Goal: Task Accomplishment & Management: Manage account settings

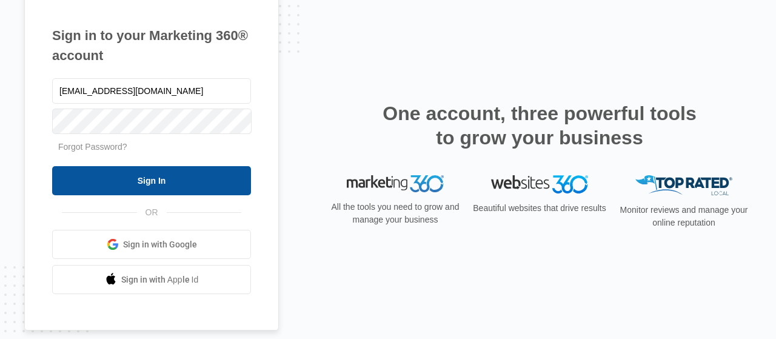
type input "[EMAIL_ADDRESS][DOMAIN_NAME]"
click at [134, 178] on input "Sign In" at bounding box center [151, 180] width 199 height 29
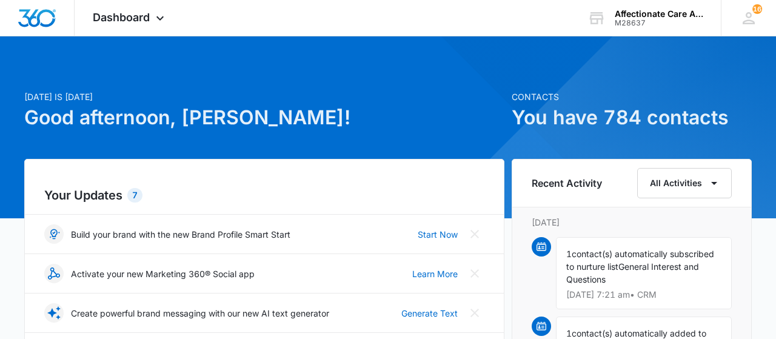
scroll to position [315, 0]
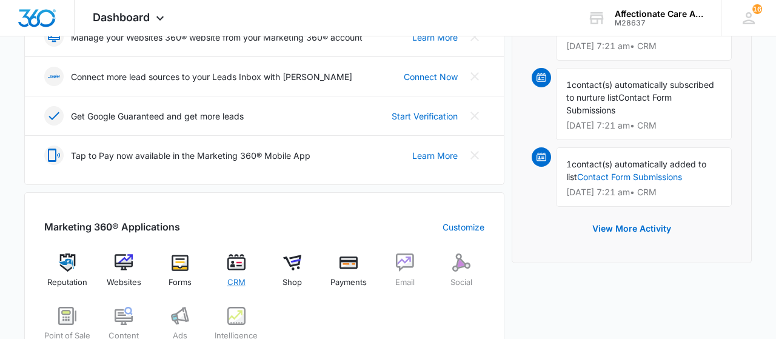
click at [239, 259] on img at bounding box center [236, 262] width 18 height 18
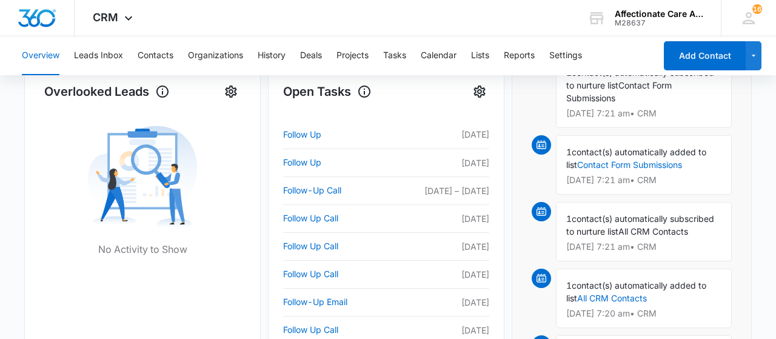
scroll to position [378, 0]
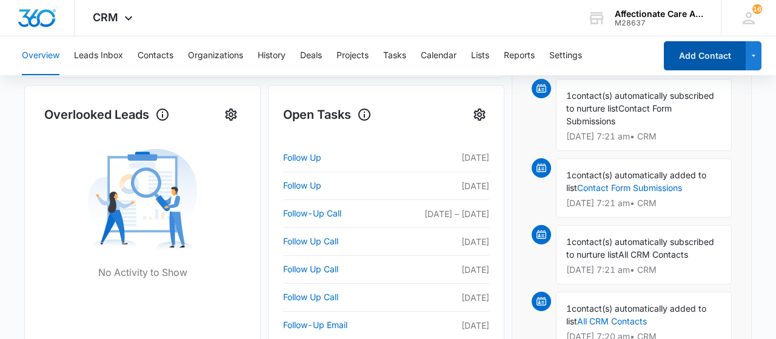
click at [703, 48] on button "Add Contact" at bounding box center [704, 55] width 82 height 29
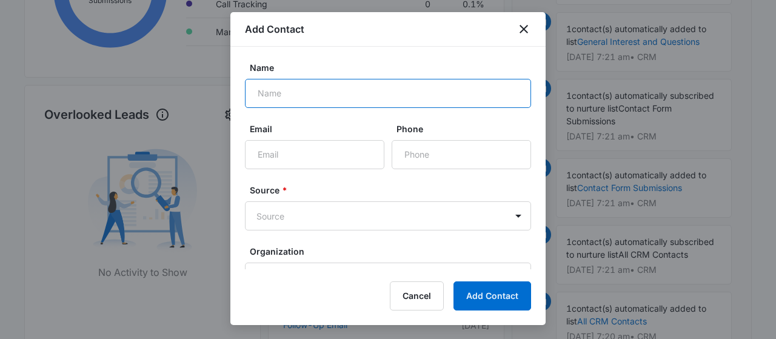
click at [281, 86] on input "Name" at bounding box center [388, 93] width 286 height 29
type input "[PERSON_NAME]"
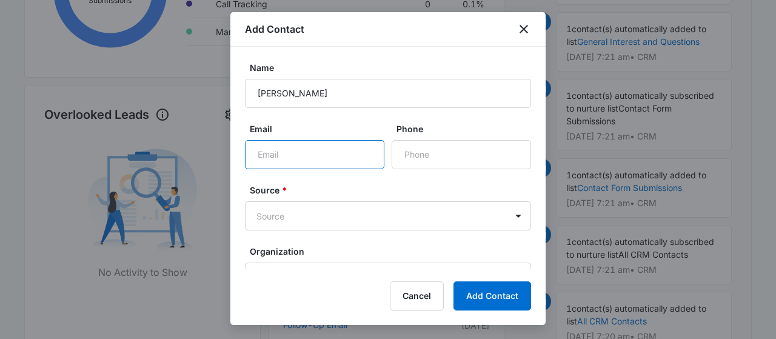
click at [284, 161] on input "Email" at bounding box center [314, 154] width 139 height 29
type input "[PERSON_NAME][EMAIL_ADDRESS][DOMAIN_NAME]"
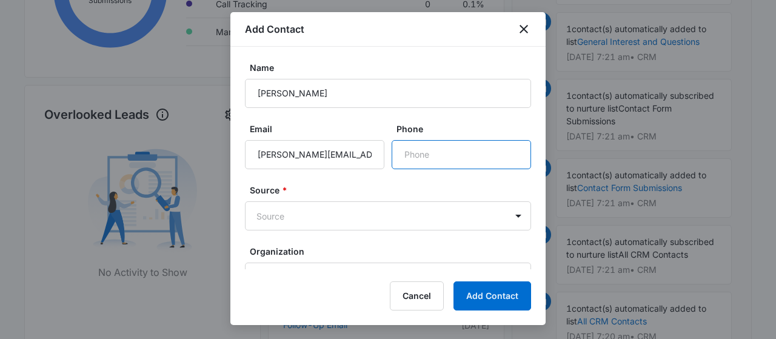
click at [413, 152] on input "Phone" at bounding box center [460, 154] width 139 height 29
type input "[PHONE_NUMBER]"
click at [289, 216] on body "CRM Apps Reputation Websites Forms CRM Email Social Shop Payments POS Content A…" at bounding box center [388, 147] width 776 height 1051
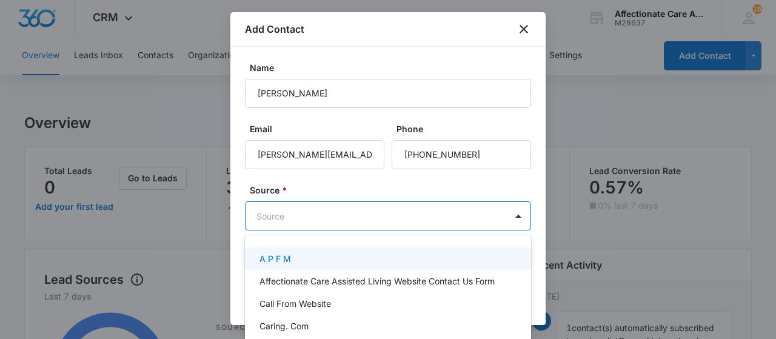
scroll to position [0, 0]
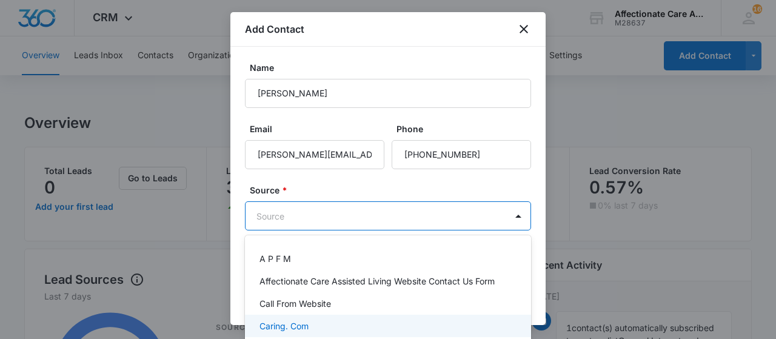
click at [304, 327] on p "Caring. Com" at bounding box center [283, 325] width 49 height 13
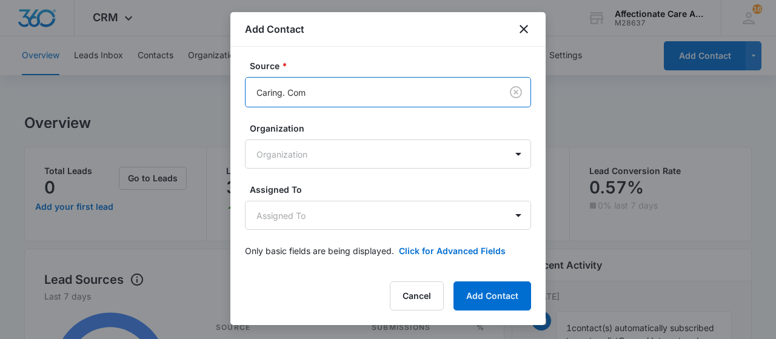
scroll to position [126, 0]
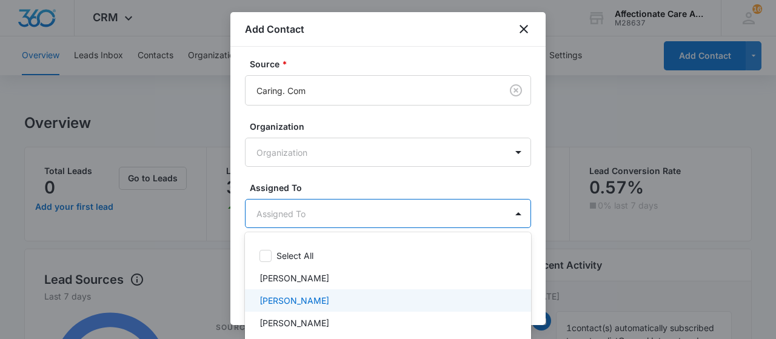
click at [289, 299] on p "[PERSON_NAME]" at bounding box center [294, 300] width 70 height 13
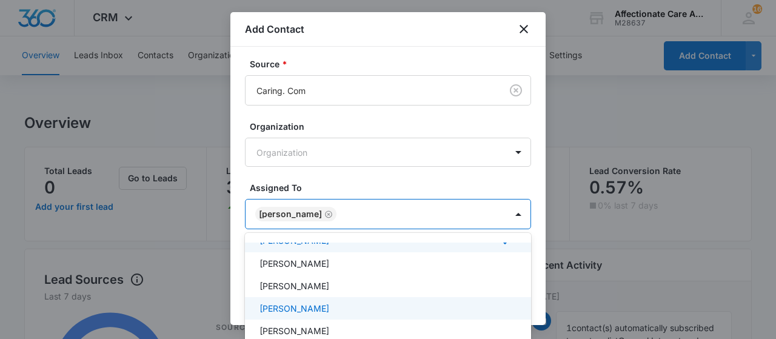
click at [301, 311] on p "[PERSON_NAME]" at bounding box center [294, 308] width 70 height 13
click at [443, 162] on div at bounding box center [388, 169] width 776 height 339
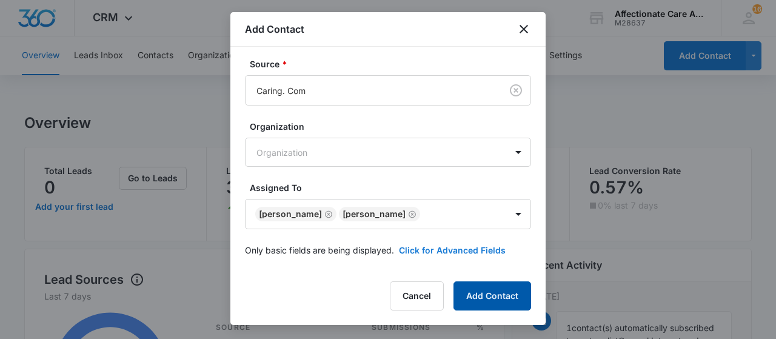
drag, startPoint x: 487, startPoint y: 295, endPoint x: 460, endPoint y: 250, distance: 52.5
click at [487, 291] on button "Add Contact" at bounding box center [492, 295] width 78 height 29
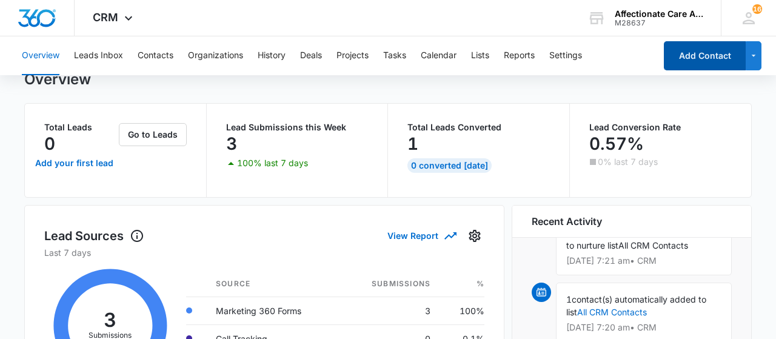
scroll to position [0, 0]
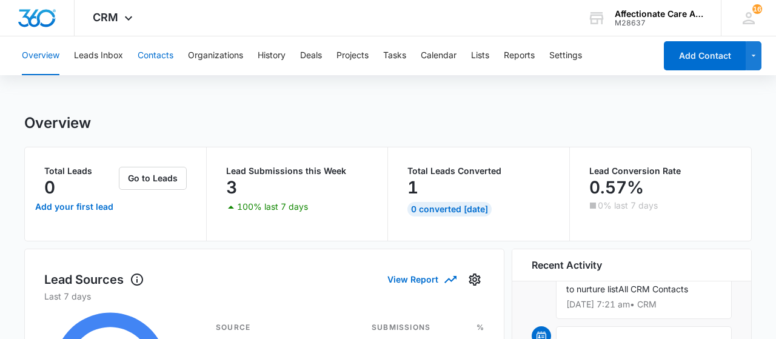
drag, startPoint x: 149, startPoint y: 53, endPoint x: 181, endPoint y: 84, distance: 45.0
click at [147, 47] on button "Contacts" at bounding box center [156, 55] width 36 height 39
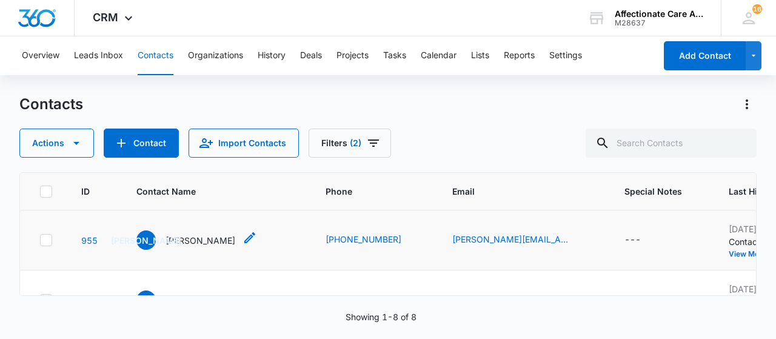
click at [199, 239] on p "[PERSON_NAME]" at bounding box center [200, 240] width 70 height 13
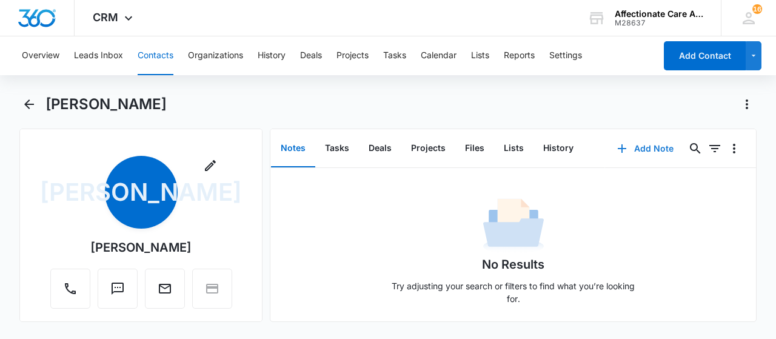
click at [636, 146] on button "Add Note" at bounding box center [645, 148] width 81 height 29
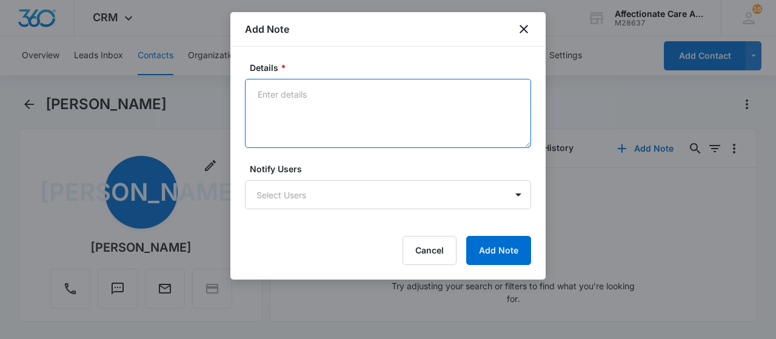
paste textarea "[PERSON_NAME], 76, is currently at Encompass Rehab recovering from a stroke tha…"
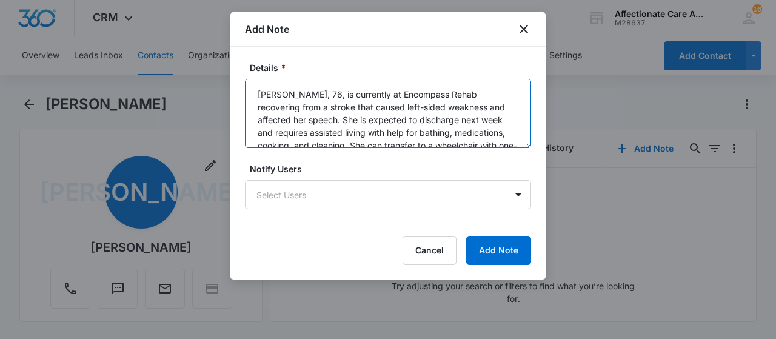
scroll to position [118, 0]
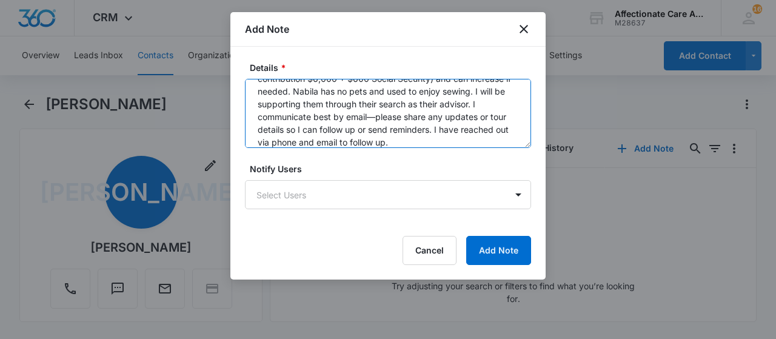
click at [300, 116] on textarea "[PERSON_NAME], 76, is currently at Encompass Rehab recovering from a stroke tha…" at bounding box center [388, 113] width 286 height 69
drag, startPoint x: 488, startPoint y: 104, endPoint x: 509, endPoint y: 100, distance: 20.9
click at [509, 100] on textarea "[PERSON_NAME], 76, is currently at Encompass Rehab recovering from a stroke tha…" at bounding box center [388, 113] width 286 height 69
click at [279, 115] on textarea "[PERSON_NAME], 76, is currently at Encompass Rehab recovering from a stroke tha…" at bounding box center [388, 113] width 286 height 69
drag, startPoint x: 322, startPoint y: 111, endPoint x: 341, endPoint y: 124, distance: 23.2
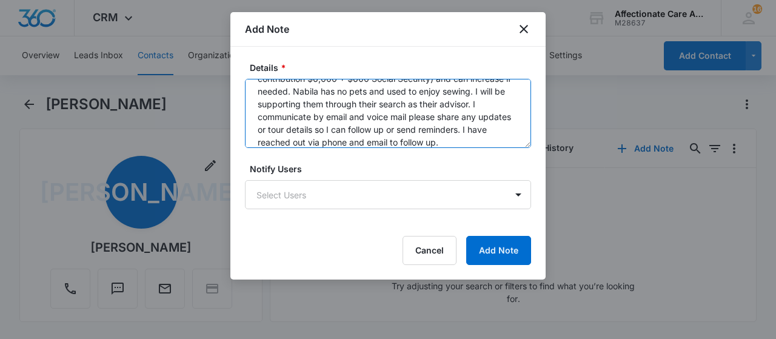
click at [330, 116] on textarea "[PERSON_NAME], 76, is currently at Encompass Rehab recovering from a stroke tha…" at bounding box center [388, 113] width 286 height 69
drag, startPoint x: 337, startPoint y: 117, endPoint x: 409, endPoint y: 128, distance: 72.3
click at [410, 128] on textarea "[PERSON_NAME], 76, is currently at Encompass Rehab recovering from a stroke tha…" at bounding box center [388, 113] width 286 height 69
drag, startPoint x: 430, startPoint y: 104, endPoint x: 405, endPoint y: 133, distance: 37.8
click at [405, 133] on textarea "[PERSON_NAME], 76, is currently at Encompass Rehab recovering from a stroke tha…" at bounding box center [388, 113] width 286 height 69
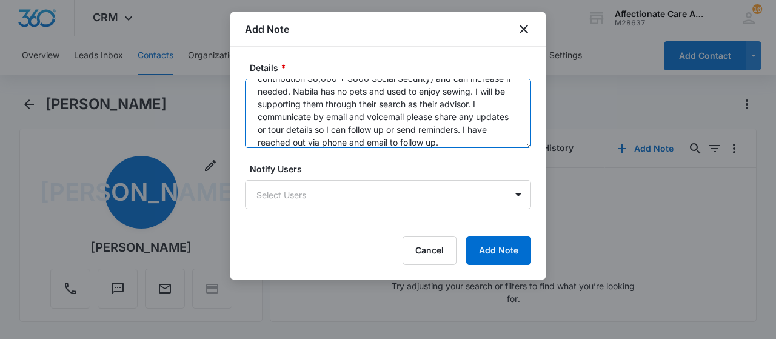
click at [404, 133] on textarea "[PERSON_NAME], 76, is currently at Encompass Rehab recovering from a stroke tha…" at bounding box center [388, 113] width 286 height 69
drag, startPoint x: 392, startPoint y: 127, endPoint x: 430, endPoint y: 96, distance: 48.6
click at [425, 96] on textarea "[PERSON_NAME], 76, is currently at Encompass Rehab recovering from a stroke tha…" at bounding box center [388, 113] width 286 height 69
click at [429, 121] on textarea "[PERSON_NAME], 76, is currently at Encompass Rehab recovering from a stroke tha…" at bounding box center [388, 113] width 286 height 69
drag, startPoint x: 432, startPoint y: 102, endPoint x: 387, endPoint y: 130, distance: 52.8
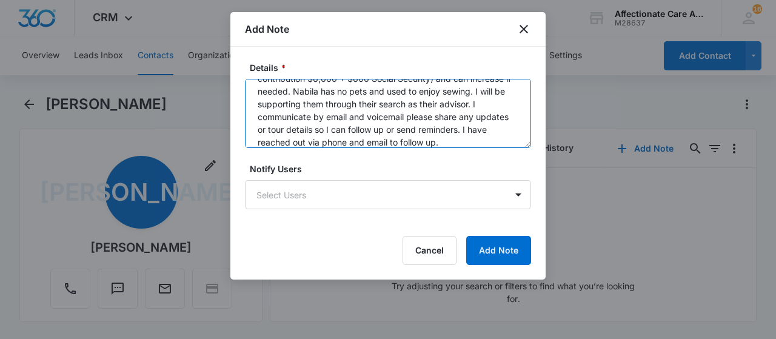
click at [387, 130] on textarea "[PERSON_NAME], 76, is currently at Encompass Rehab recovering from a stroke tha…" at bounding box center [388, 113] width 286 height 69
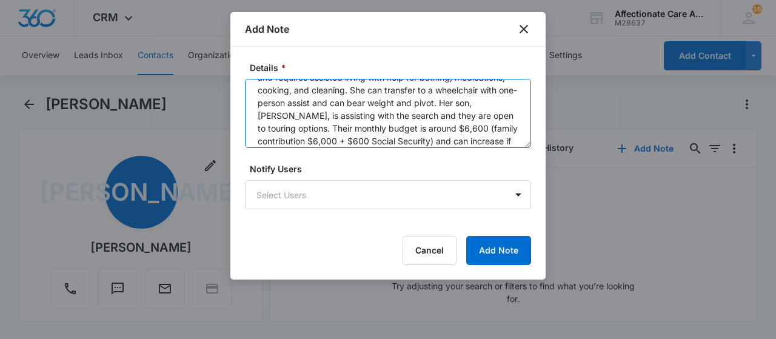
scroll to position [0, 0]
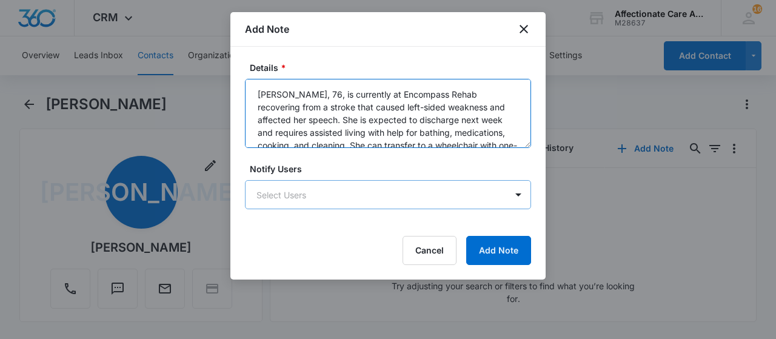
type textarea "[PERSON_NAME], 76, is currently at Encompass Rehab recovering from a stroke tha…"
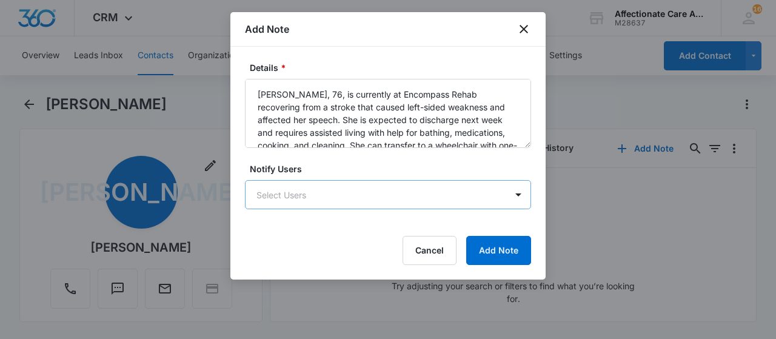
click at [347, 188] on body "CRM Apps Reputation Websites Forms CRM Email Social Shop Payments POS Content A…" at bounding box center [388, 169] width 776 height 339
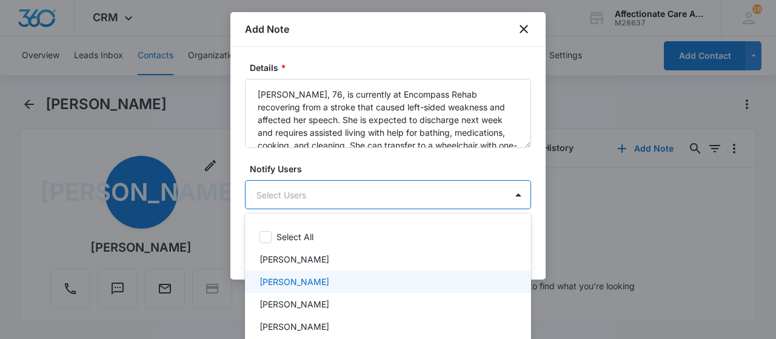
drag, startPoint x: 344, startPoint y: 281, endPoint x: 339, endPoint y: 270, distance: 11.9
click at [329, 281] on p "[PERSON_NAME]" at bounding box center [294, 281] width 70 height 13
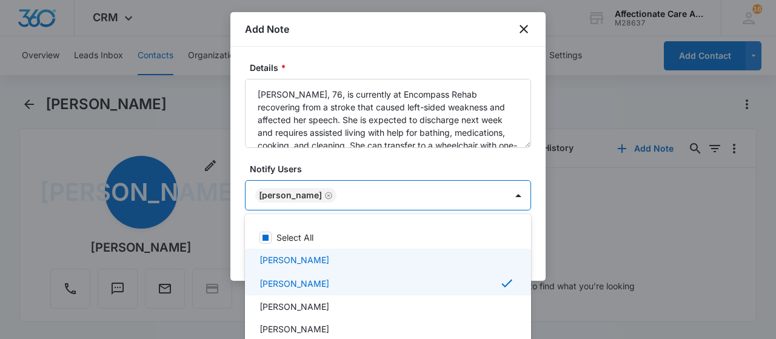
drag, startPoint x: 335, startPoint y: 259, endPoint x: 368, endPoint y: 264, distance: 33.0
click at [335, 259] on div "[PERSON_NAME]" at bounding box center [386, 259] width 254 height 13
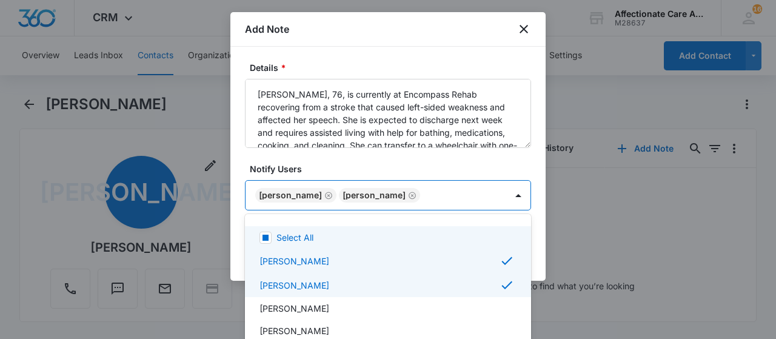
click at [485, 198] on div at bounding box center [388, 169] width 776 height 339
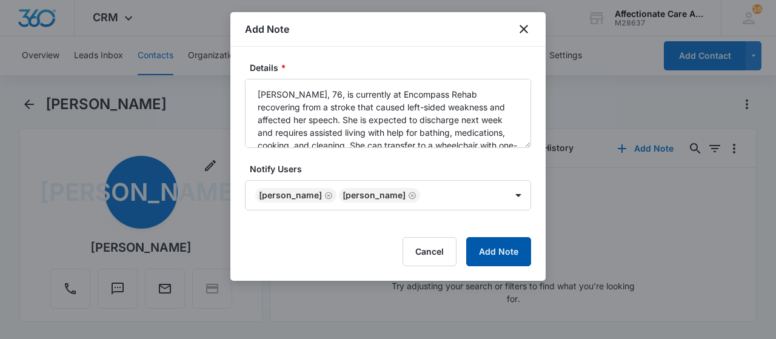
click at [501, 256] on button "Add Note" at bounding box center [498, 251] width 65 height 29
